Goal: Information Seeking & Learning: Learn about a topic

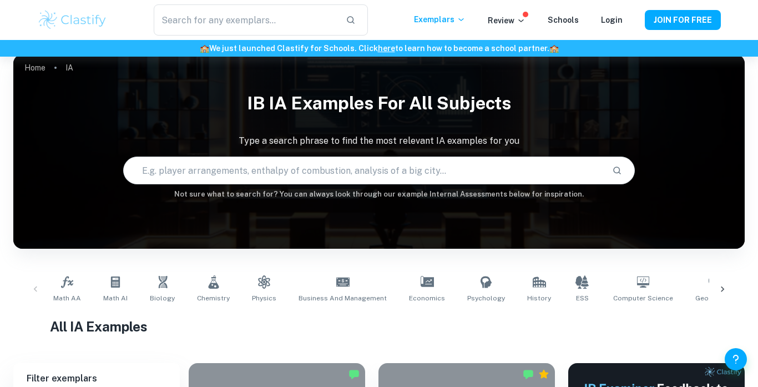
scroll to position [11, 0]
type input "IA business"
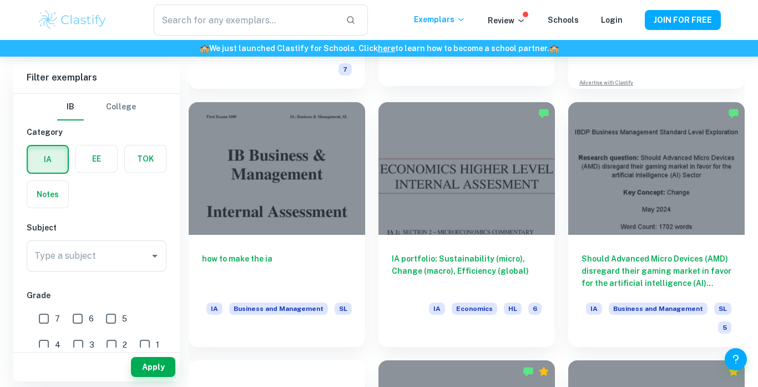
scroll to position [535, 0]
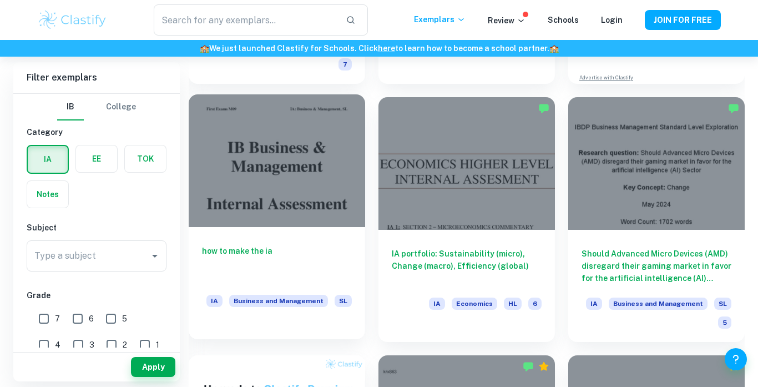
click at [333, 183] on div at bounding box center [277, 160] width 177 height 132
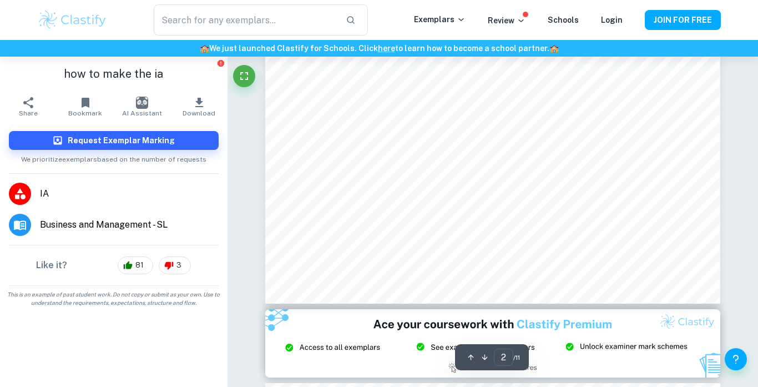
type input "3"
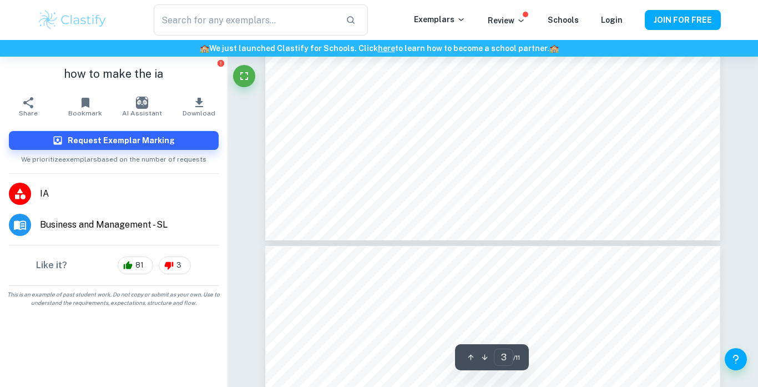
scroll to position [1751, 0]
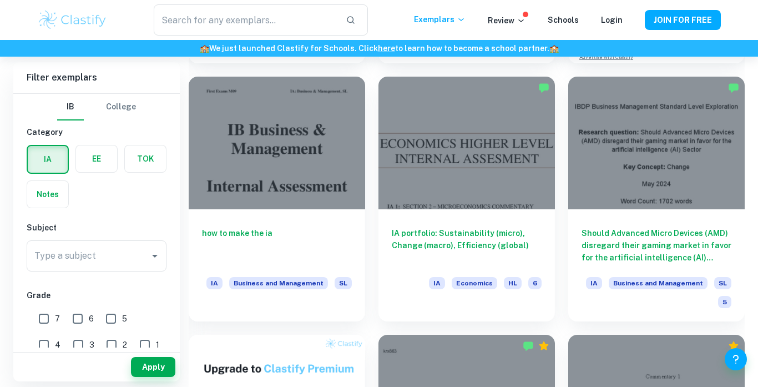
scroll to position [536, 0]
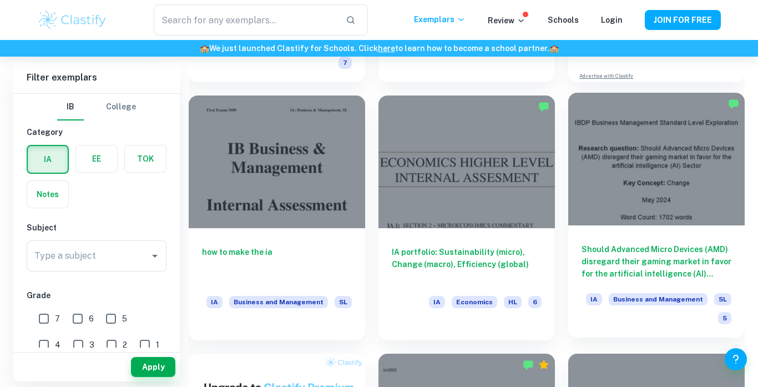
click at [658, 159] on div at bounding box center [656, 159] width 177 height 132
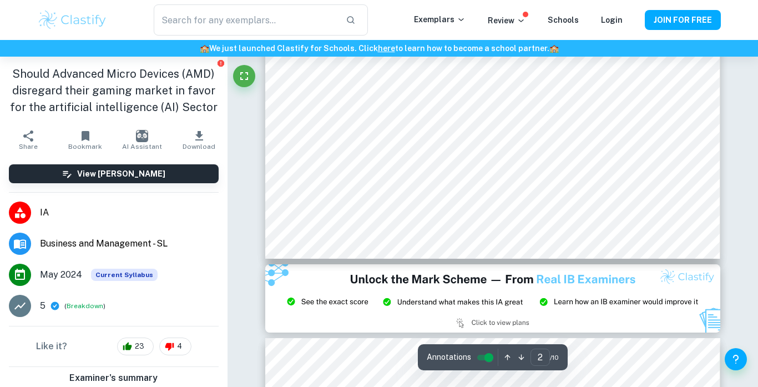
type input "3"
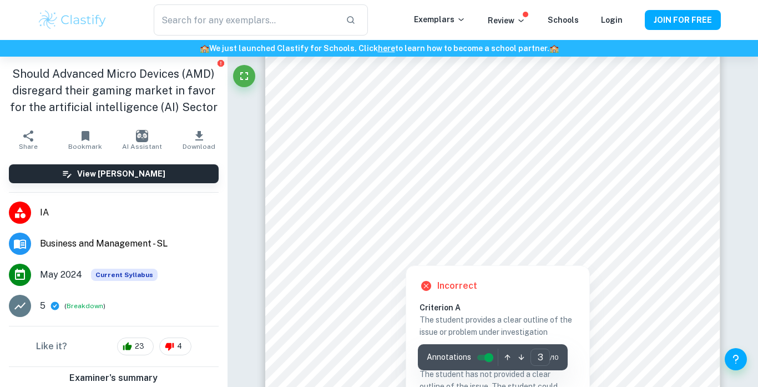
scroll to position [1417, 0]
